Goal: Task Accomplishment & Management: Use online tool/utility

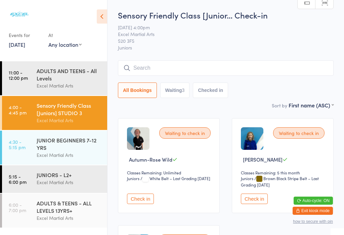
click at [66, 86] on div "Excel Martial Arts" at bounding box center [69, 86] width 65 height 8
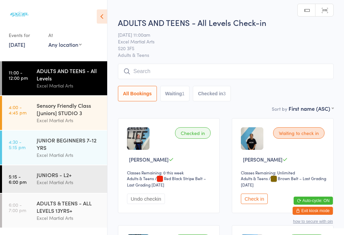
click at [29, 154] on link "4:30 - 5:15 pm JUNIOR BEGINNERS 7-12 YRS Excel Martial Arts" at bounding box center [54, 147] width 105 height 34
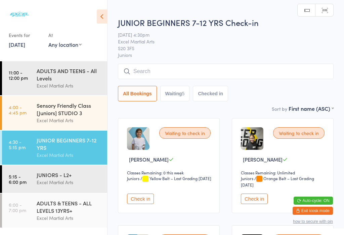
click at [22, 124] on link "4:00 - 4:45 pm Sensory Friendly Class [Juniors] STUDIO 3 Excel Martial Arts" at bounding box center [54, 113] width 105 height 34
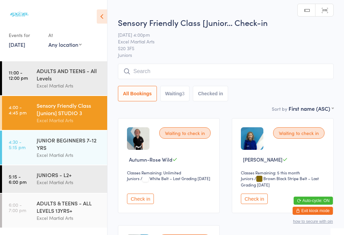
click at [142, 202] on button "Check in" at bounding box center [140, 198] width 27 height 10
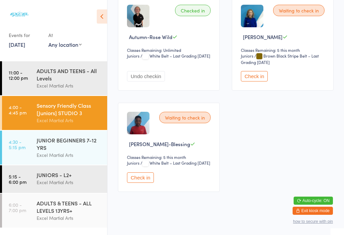
scroll to position [126, 0]
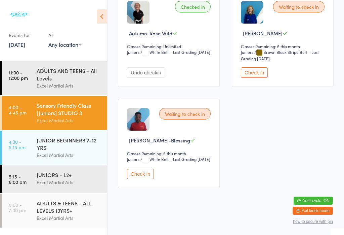
click at [89, 151] on div "JUNIOR BEGINNERS 7-12 YRS" at bounding box center [69, 143] width 65 height 15
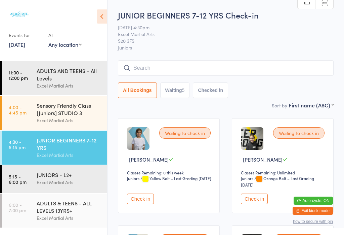
click at [60, 111] on div "Sensory Friendly Class [Juniors] STUDIO 3" at bounding box center [69, 109] width 65 height 15
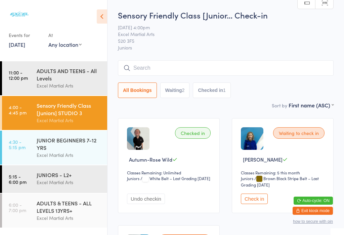
click at [257, 198] on button "Check in" at bounding box center [254, 198] width 27 height 10
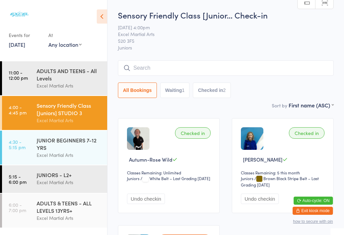
click at [42, 192] on div "JUNIORS - L2+ Excel Martial Arts" at bounding box center [72, 178] width 71 height 27
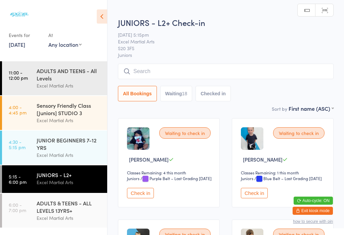
click at [25, 157] on link "4:30 - 5:15 pm JUNIOR BEGINNERS 7-12 YRS Excel Martial Arts" at bounding box center [54, 147] width 105 height 34
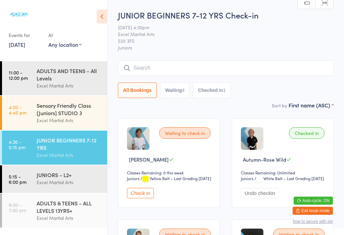
click at [38, 116] on div "Sensory Friendly Class [Juniors] STUDIO 3" at bounding box center [69, 109] width 65 height 15
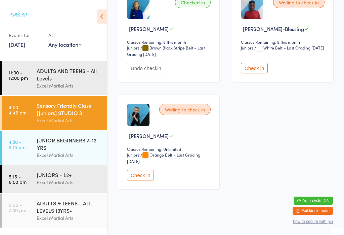
scroll to position [130, 0]
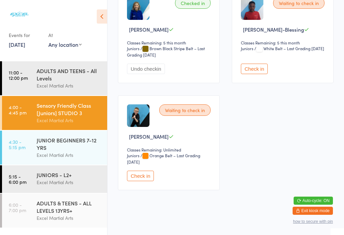
click at [144, 159] on select "Juniors" at bounding box center [138, 155] width 22 height 6
click at [140, 181] on button "Check in" at bounding box center [140, 175] width 27 height 10
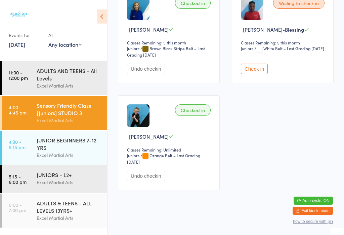
click at [264, 74] on button "Check in" at bounding box center [254, 69] width 27 height 10
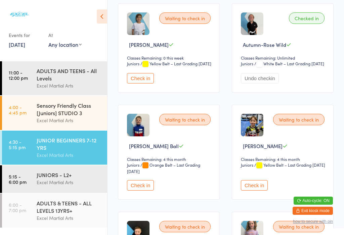
scroll to position [117, 0]
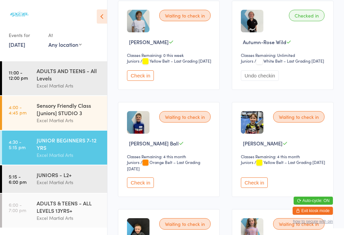
click at [143, 188] on button "Check in" at bounding box center [140, 182] width 27 height 10
click at [143, 81] on button "Check in" at bounding box center [140, 75] width 27 height 10
click at [146, 81] on button "Check in" at bounding box center [140, 75] width 27 height 10
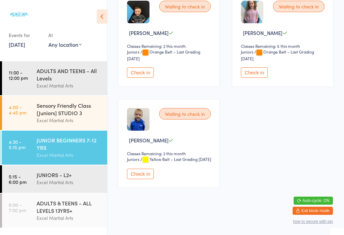
scroll to position [348, 0]
click at [140, 179] on button "Check in" at bounding box center [140, 173] width 27 height 10
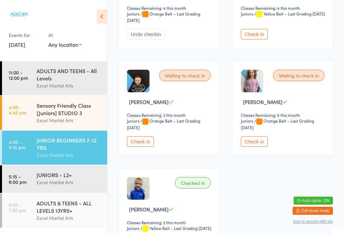
scroll to position [268, 0]
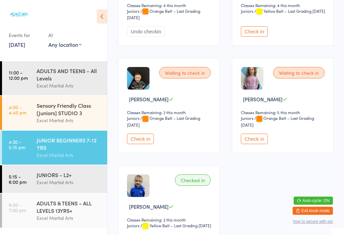
click at [253, 144] on button "Check in" at bounding box center [254, 138] width 27 height 10
click at [144, 144] on button "Check in" at bounding box center [140, 138] width 27 height 10
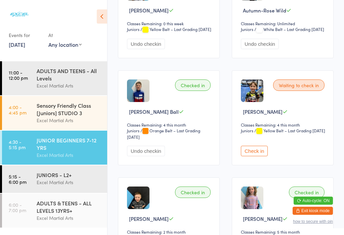
scroll to position [149, 0]
click at [258, 156] on button "Check in" at bounding box center [254, 151] width 27 height 10
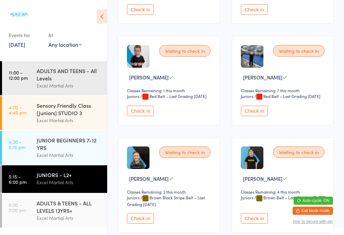
scroll to position [708, 0]
click at [265, 14] on button "Check in" at bounding box center [254, 9] width 27 height 10
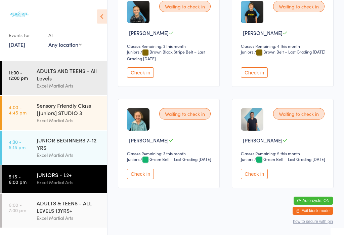
scroll to position [895, 0]
click at [260, 179] on button "Check in" at bounding box center [254, 173] width 27 height 10
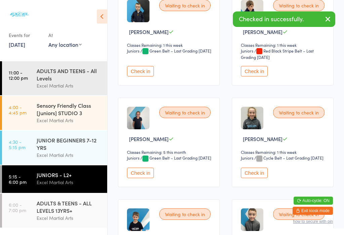
scroll to position [219, 0]
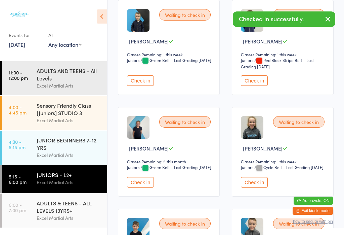
click at [139, 187] on button "Check in" at bounding box center [140, 182] width 27 height 10
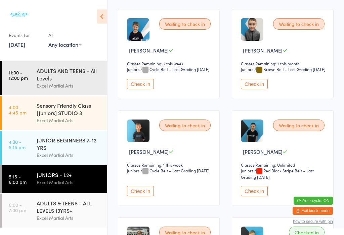
scroll to position [420, 0]
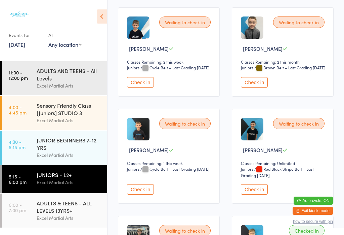
click at [257, 87] on button "Check in" at bounding box center [254, 82] width 27 height 10
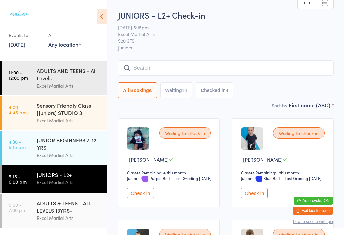
scroll to position [0, 0]
click at [146, 198] on button "Check in" at bounding box center [140, 193] width 27 height 10
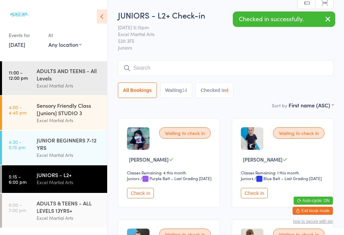
click at [140, 198] on button "Check in" at bounding box center [140, 193] width 27 height 10
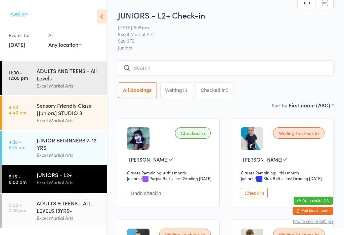
click at [234, 69] on input "search" at bounding box center [226, 67] width 216 height 15
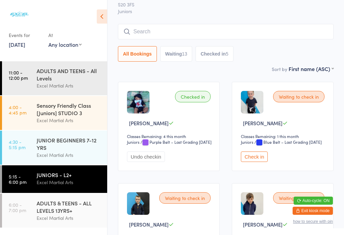
scroll to position [61, 0]
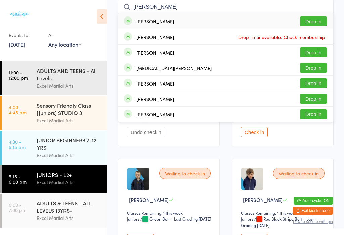
type input "[PERSON_NAME]"
click at [314, 23] on button "Drop in" at bounding box center [313, 21] width 27 height 10
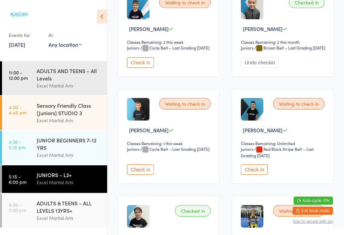
scroll to position [440, 0]
click at [141, 174] on button "Check in" at bounding box center [140, 169] width 27 height 10
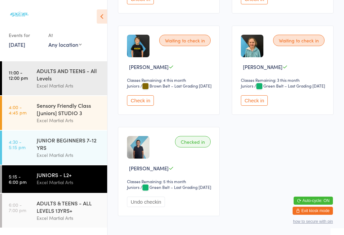
scroll to position [931, 0]
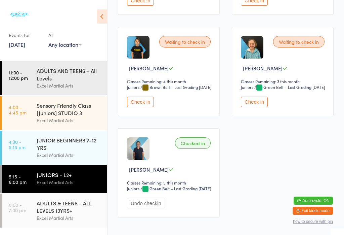
click at [250, 107] on button "Check in" at bounding box center [254, 101] width 27 height 10
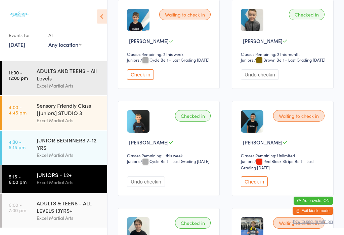
scroll to position [427, 0]
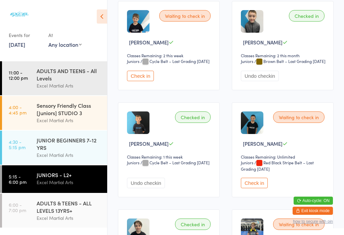
click at [144, 81] on button "Check in" at bounding box center [140, 76] width 27 height 10
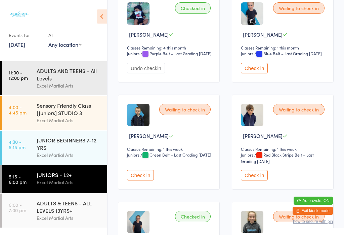
scroll to position [148, 0]
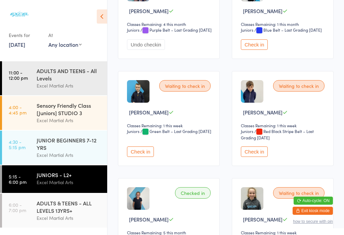
click at [252, 157] on button "Check in" at bounding box center [254, 151] width 27 height 10
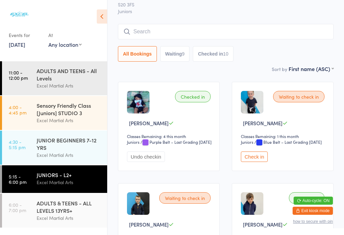
scroll to position [37, 0]
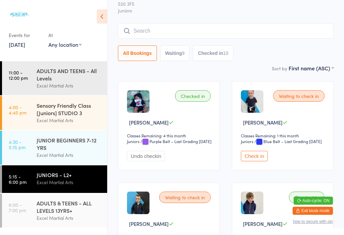
click at [256, 161] on button "Check in" at bounding box center [254, 156] width 27 height 10
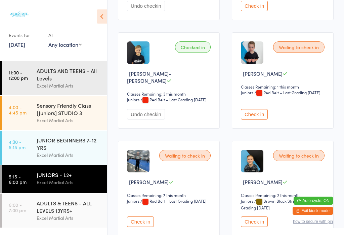
scroll to position [709, 0]
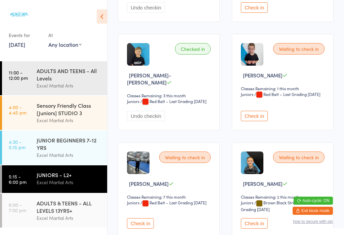
click at [267, 121] on button "Check in" at bounding box center [254, 116] width 27 height 10
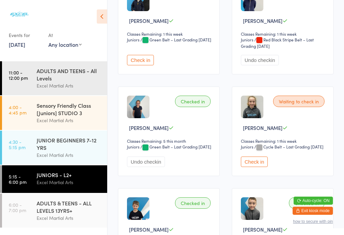
scroll to position [241, 0]
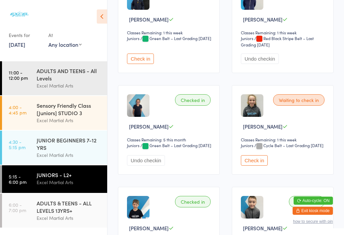
click at [259, 165] on button "Check in" at bounding box center [254, 160] width 27 height 10
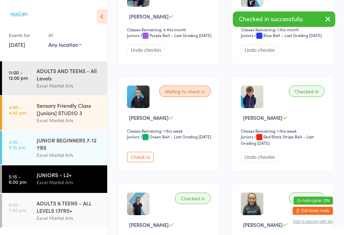
scroll to position [153, 0]
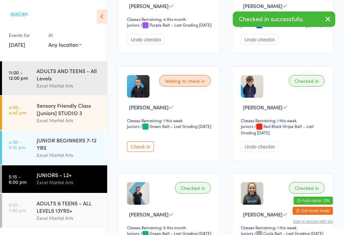
click at [143, 152] on button "Check in" at bounding box center [140, 146] width 27 height 10
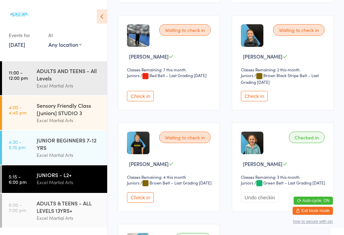
scroll to position [839, 0]
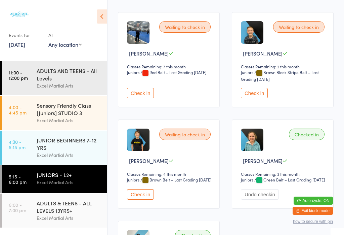
click at [138, 98] on button "Check in" at bounding box center [140, 93] width 27 height 10
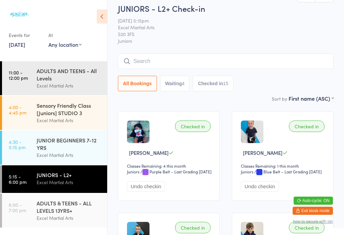
scroll to position [7, 0]
click at [179, 85] on button "Waiting 4" at bounding box center [175, 82] width 30 height 15
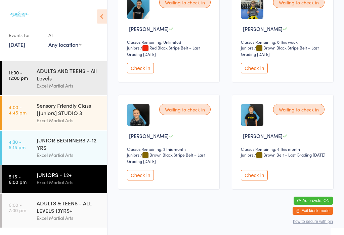
scroll to position [130, 0]
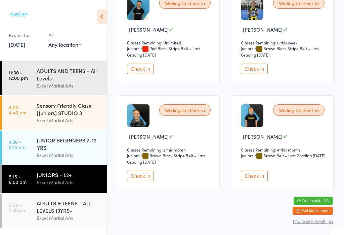
click at [255, 181] on button "Check in" at bounding box center [254, 175] width 27 height 10
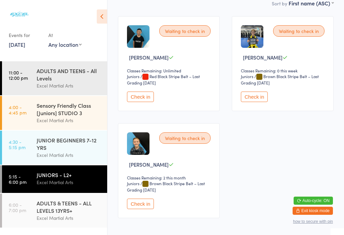
scroll to position [102, 0]
click at [60, 214] on div "ADULTS & TEENS - ALL LEVELS 13YRS+" at bounding box center [69, 206] width 65 height 15
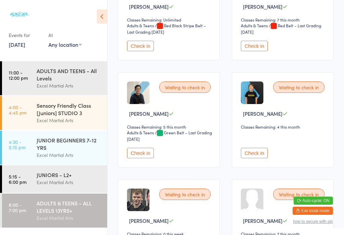
scroll to position [1021, 0]
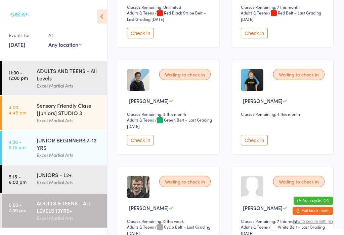
click at [255, 145] on button "Check in" at bounding box center [254, 140] width 27 height 10
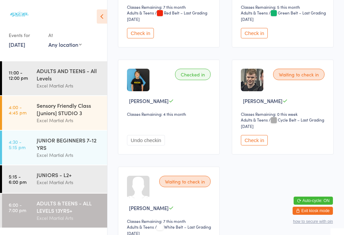
click at [256, 145] on button "Check in" at bounding box center [254, 140] width 27 height 10
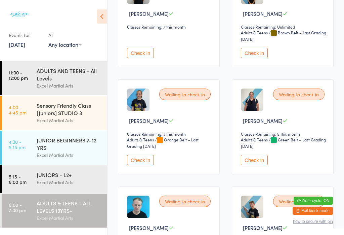
scroll to position [573, 0]
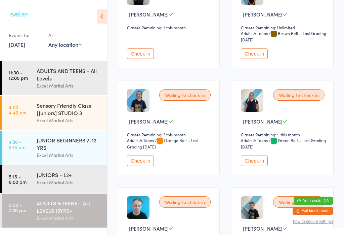
click at [52, 186] on div "Excel Martial Arts" at bounding box center [69, 182] width 65 height 8
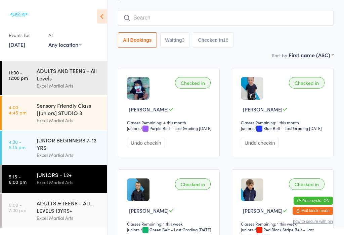
scroll to position [44, 0]
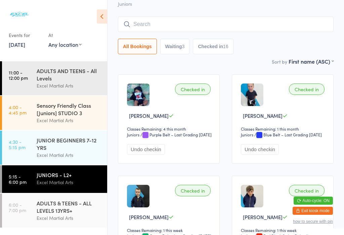
click at [177, 42] on button "Waiting 3" at bounding box center [175, 46] width 30 height 15
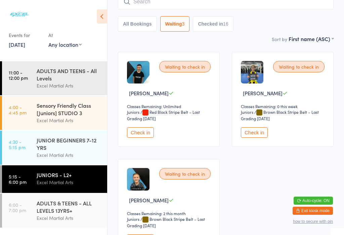
scroll to position [66, 0]
click at [261, 135] on button "Check in" at bounding box center [254, 132] width 27 height 10
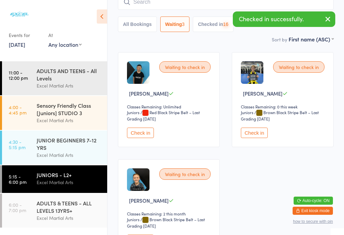
scroll to position [21, 0]
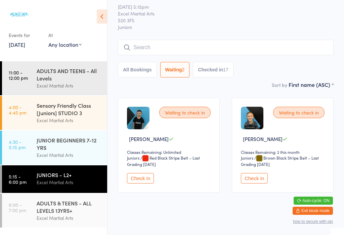
click at [61, 211] on div "ADULTS & TEENS - ALL LEVELS 13YRS+" at bounding box center [69, 206] width 65 height 15
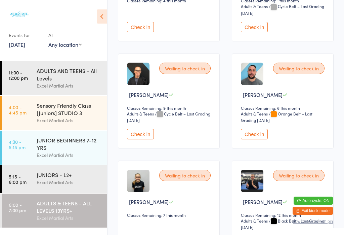
scroll to position [384, 0]
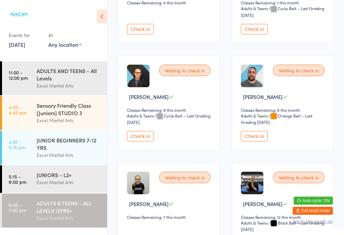
click at [261, 141] on button "Check in" at bounding box center [254, 136] width 27 height 10
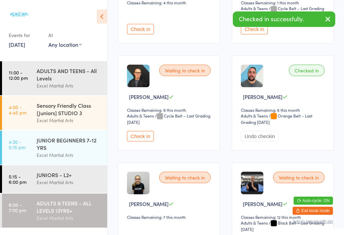
click at [261, 141] on button "Undo checkin" at bounding box center [260, 136] width 38 height 10
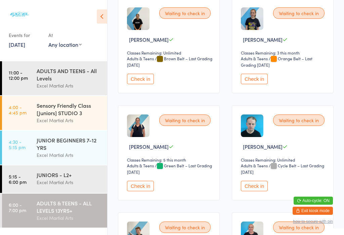
scroll to position [657, 0]
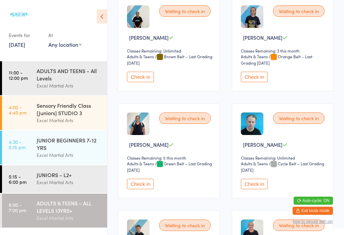
click at [261, 189] on button "Check in" at bounding box center [254, 184] width 27 height 10
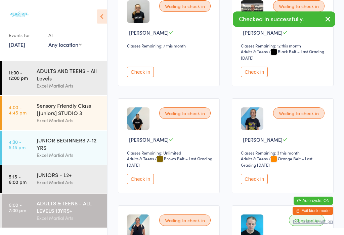
scroll to position [554, 0]
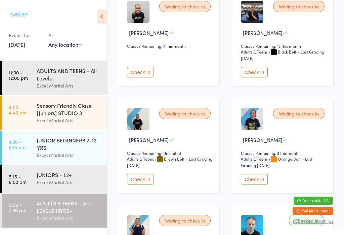
click at [71, 214] on div "ADULTS & TEENS - ALL LEVELS 13YRS+" at bounding box center [69, 206] width 65 height 15
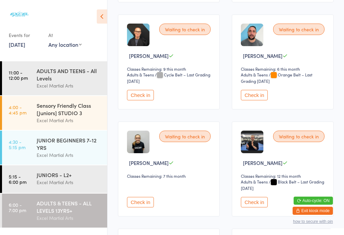
scroll to position [425, 0]
click at [259, 100] on button "Check in" at bounding box center [254, 94] width 27 height 10
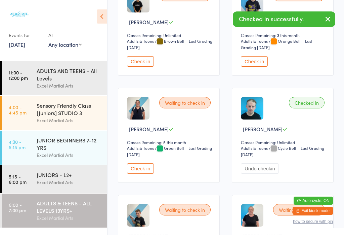
scroll to position [673, 0]
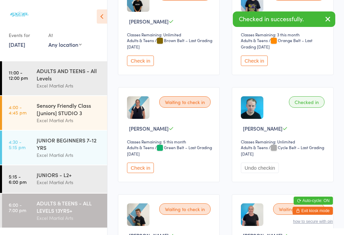
click at [148, 173] on button "Check in" at bounding box center [140, 167] width 27 height 10
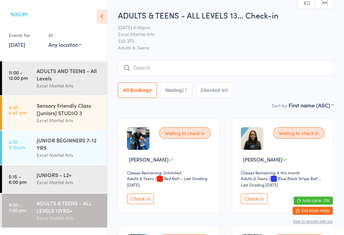
scroll to position [0, 0]
click at [60, 214] on div "ADULTS & TEENS - ALL LEVELS 13YRS+" at bounding box center [69, 206] width 65 height 15
click at [148, 64] on input "search" at bounding box center [226, 67] width 216 height 15
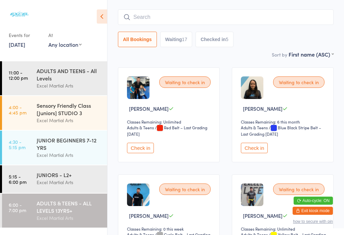
scroll to position [61, 0]
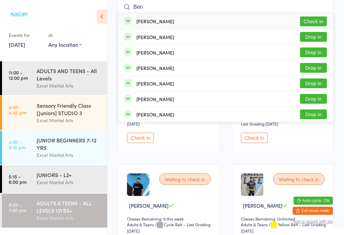
type input "Ben"
click at [310, 19] on button "Check in" at bounding box center [313, 21] width 27 height 10
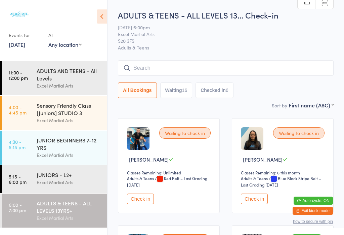
scroll to position [0, 0]
click at [54, 213] on div "ADULTS & TEENS - ALL LEVELS 13YRS+" at bounding box center [69, 206] width 65 height 15
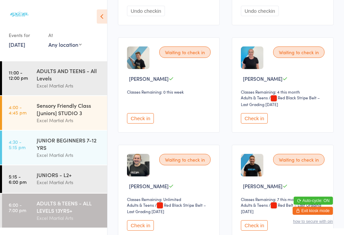
scroll to position [834, 0]
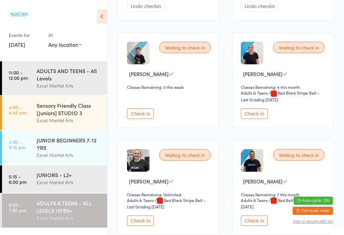
click at [256, 119] on button "Check in" at bounding box center [254, 113] width 27 height 10
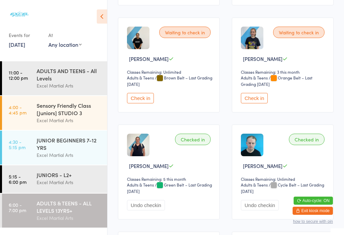
scroll to position [634, 0]
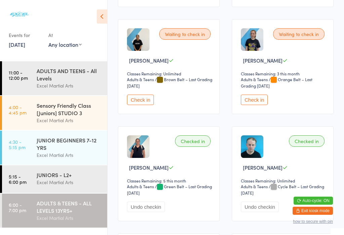
click at [261, 105] on button "Check in" at bounding box center [254, 99] width 27 height 10
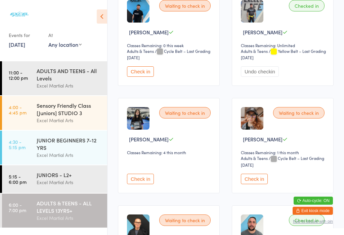
scroll to position [236, 0]
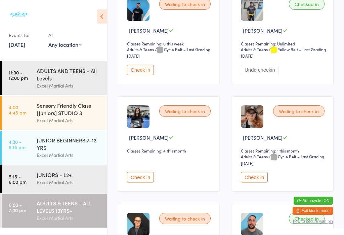
click at [252, 182] on button "Check in" at bounding box center [254, 177] width 27 height 10
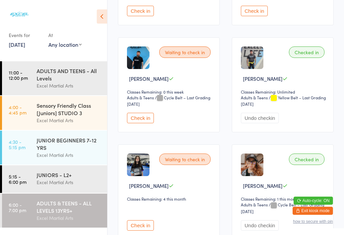
scroll to position [189, 0]
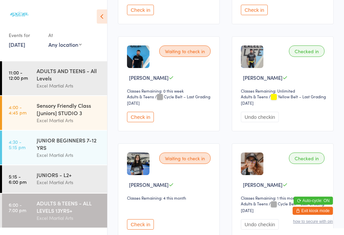
click at [145, 122] on button "Check in" at bounding box center [140, 117] width 27 height 10
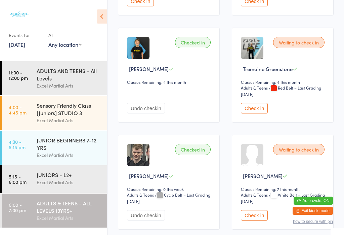
scroll to position [1053, 0]
click at [256, 114] on button "Check in" at bounding box center [254, 108] width 27 height 10
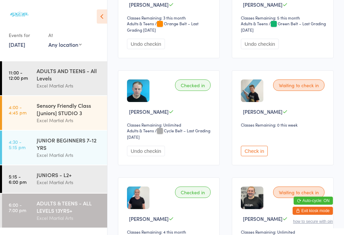
scroll to position [687, 0]
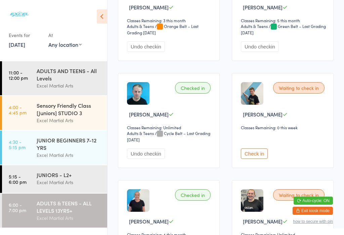
click at [252, 159] on button "Check in" at bounding box center [254, 153] width 27 height 10
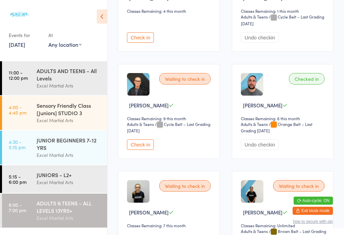
scroll to position [375, 0]
click at [145, 150] on button "Check in" at bounding box center [140, 145] width 27 height 10
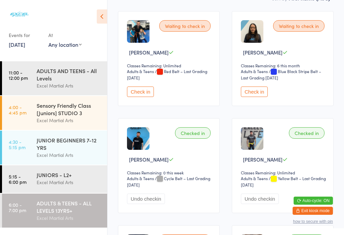
scroll to position [106, 0]
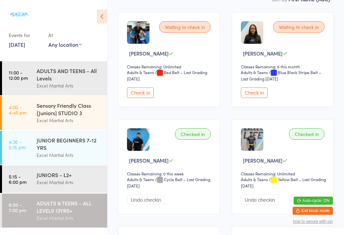
click at [140, 95] on button "Check in" at bounding box center [140, 92] width 27 height 10
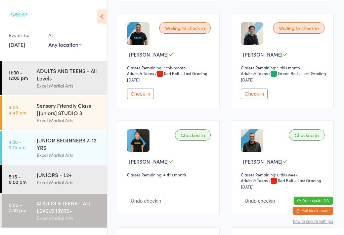
scroll to position [950, 0]
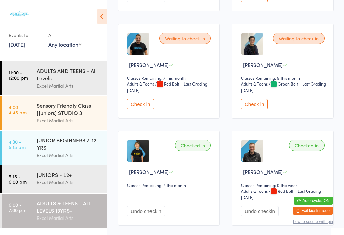
click at [143, 109] on button "Check in" at bounding box center [140, 104] width 27 height 10
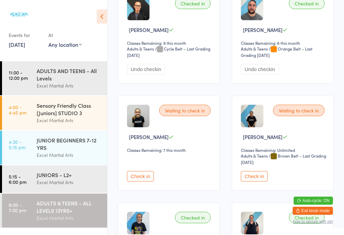
scroll to position [447, 0]
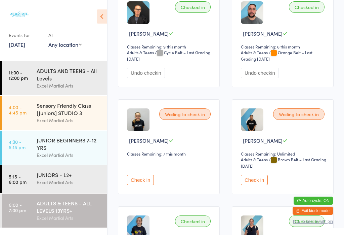
click at [142, 185] on button "Check in" at bounding box center [140, 179] width 27 height 10
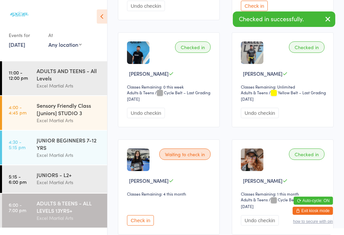
scroll to position [192, 0]
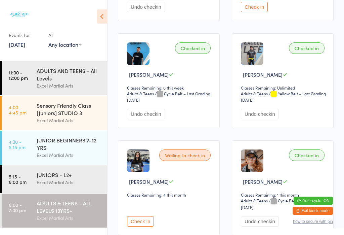
click at [61, 70] on div "ADULTS AND TEENS - All Levels" at bounding box center [69, 74] width 65 height 15
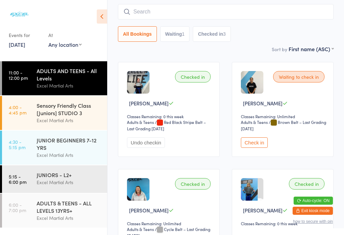
scroll to position [57, 0]
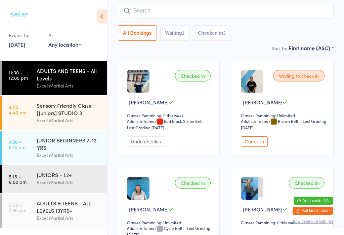
click at [58, 214] on div "ADULTS & TEENS - ALL LEVELS 13YRS+" at bounding box center [69, 206] width 65 height 15
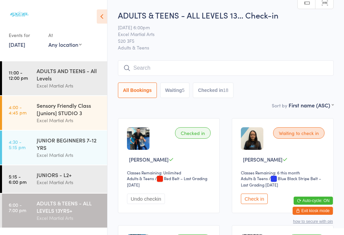
click at [166, 98] on button "Waiting 5" at bounding box center [175, 89] width 30 height 15
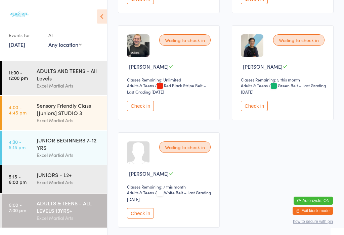
scroll to position [203, 0]
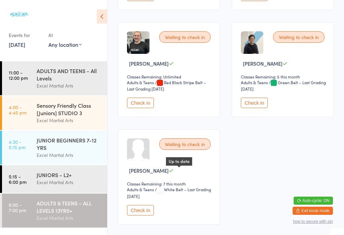
click at [174, 173] on icon at bounding box center [171, 170] width 5 height 5
click at [145, 215] on button "Check in" at bounding box center [140, 210] width 27 height 10
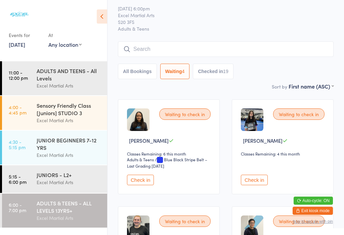
scroll to position [18, 0]
click at [89, 205] on div "ADULTS & TEENS - ALL LEVELS 13YRS+" at bounding box center [69, 206] width 65 height 15
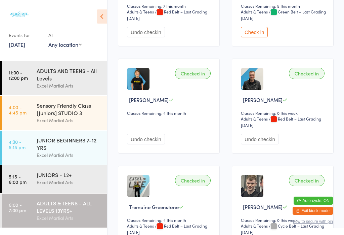
click at [261, 37] on button "Check in" at bounding box center [254, 32] width 27 height 10
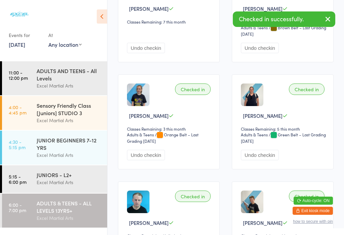
scroll to position [578, 0]
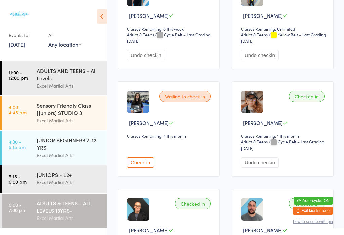
click at [145, 167] on button "Check in" at bounding box center [140, 162] width 27 height 10
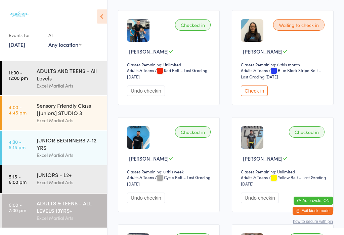
scroll to position [109, 0]
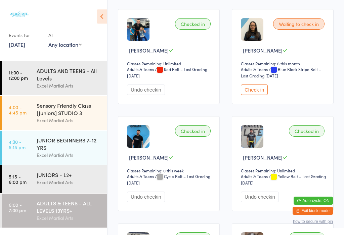
click at [258, 95] on button "Check in" at bounding box center [254, 89] width 27 height 10
